Goal: Find specific page/section

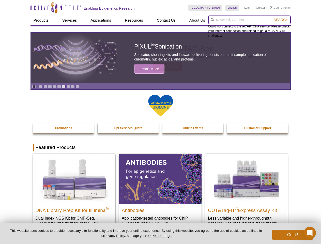
click at [249, 20] on input "search" at bounding box center [249, 20] width 83 height 9
click at [281, 20] on span "Search" at bounding box center [281, 20] width 15 height 4
click at [34, 86] on icon "Pause" at bounding box center [33, 86] width 3 height 3
click at [41, 86] on link "Go to slide 1" at bounding box center [41, 87] width 4 height 4
click at [45, 86] on link "Go to slide 2" at bounding box center [45, 87] width 4 height 4
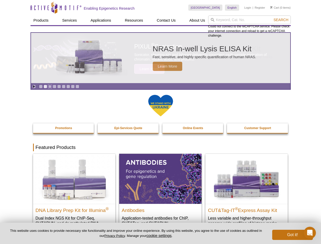
click at [50, 86] on link "Go to slide 3" at bounding box center [50, 87] width 4 height 4
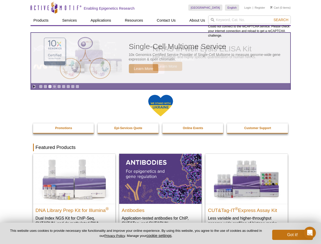
click at [54, 86] on link "Go to slide 4" at bounding box center [55, 87] width 4 height 4
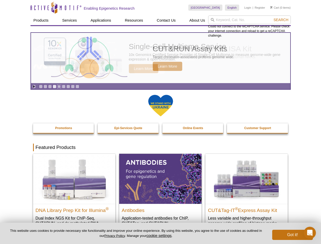
click at [59, 86] on link "Go to slide 5" at bounding box center [59, 87] width 4 height 4
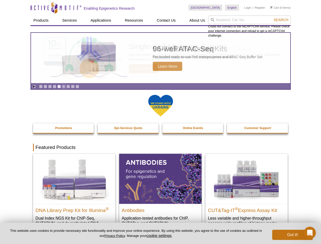
click at [64, 86] on link "Go to slide 6" at bounding box center [64, 87] width 4 height 4
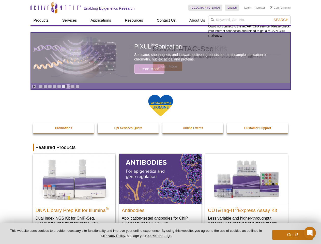
click at [68, 86] on link "Go to slide 7" at bounding box center [68, 87] width 4 height 4
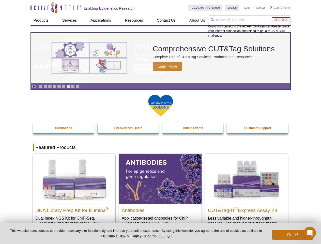
click at [281, 20] on span "Search" at bounding box center [281, 20] width 15 height 4
